Goal: Information Seeking & Learning: Learn about a topic

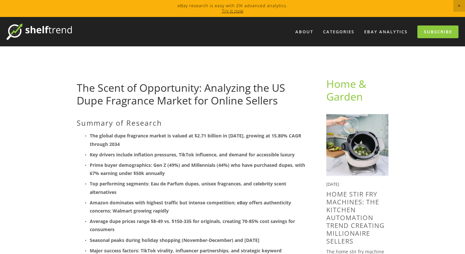
click at [255, 158] on ul "The global dupe fragrance market is valued at $2.71 billion in [DATE], growing …" at bounding box center [191, 196] width 229 height 131
